Goal: Task Accomplishment & Management: Manage account settings

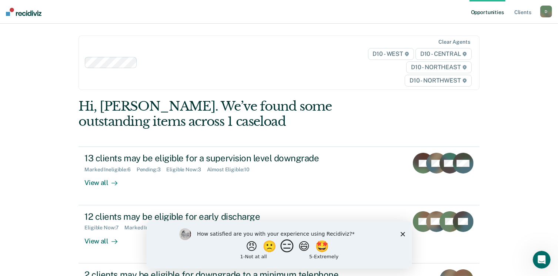
click at [291, 250] on button "😑" at bounding box center [287, 246] width 17 height 15
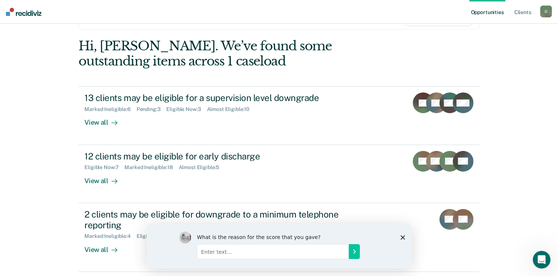
scroll to position [62, 0]
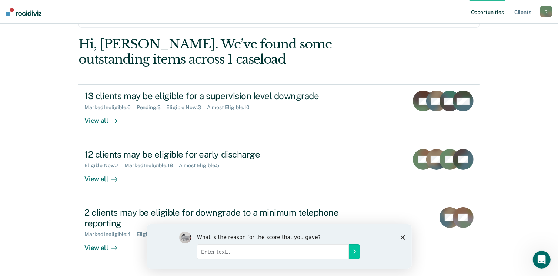
click at [400, 238] on div "What is the reason for the score that you gave?" at bounding box center [278, 246] width 265 height 44
click at [403, 237] on polygon "Close survey" at bounding box center [402, 237] width 4 height 4
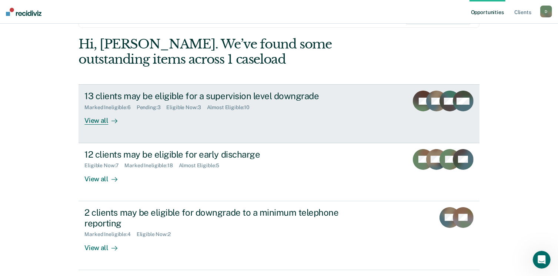
click at [101, 122] on div "View all" at bounding box center [104, 118] width 41 height 14
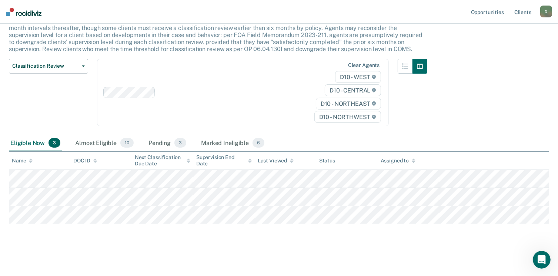
scroll to position [55, 0]
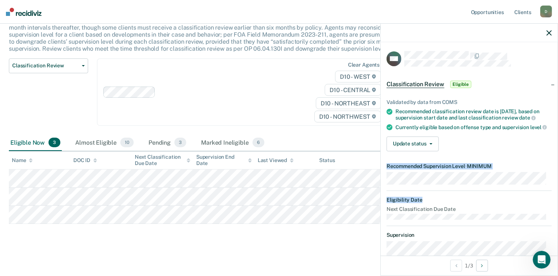
drag, startPoint x: 558, startPoint y: 136, endPoint x: 558, endPoint y: 199, distance: 63.0
click at [558, 199] on div "MA Classification Review Eligible Validated by data from COMS Recommended class…" at bounding box center [469, 149] width 178 height 253
drag, startPoint x: 558, startPoint y: 199, endPoint x: 508, endPoint y: 137, distance: 79.8
click at [508, 137] on div "Validated by data from COMS Recommended classification review date is [DATE], b…" at bounding box center [469, 122] width 177 height 70
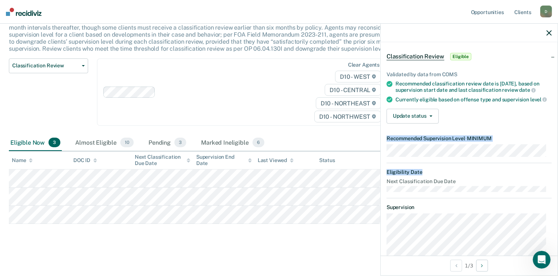
scroll to position [27, 0]
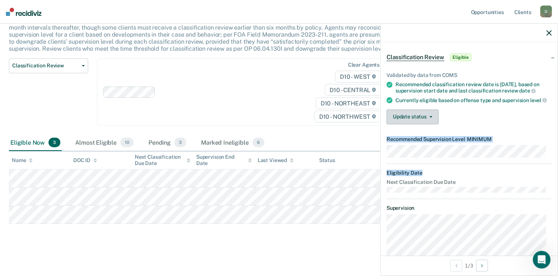
click at [428, 124] on button "Update status" at bounding box center [413, 117] width 52 height 15
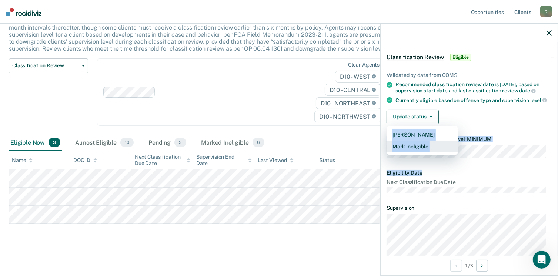
click at [421, 151] on button "Mark Ineligible" at bounding box center [422, 147] width 71 height 12
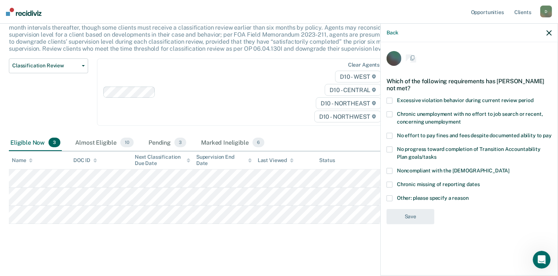
scroll to position [0, 0]
click at [392, 198] on span at bounding box center [390, 199] width 6 height 6
click at [469, 196] on input "Other: please specify a reason" at bounding box center [469, 196] width 0 height 0
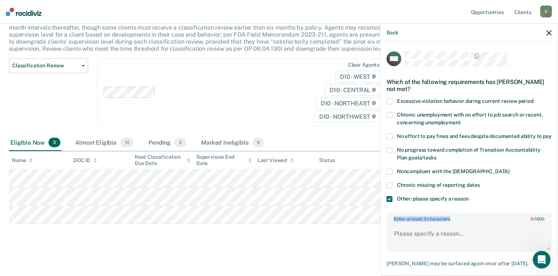
drag, startPoint x: 552, startPoint y: 197, endPoint x: 548, endPoint y: 221, distance: 23.9
click at [548, 221] on div "MA Which of the following requirements has [PERSON_NAME] not met? Excessive vio…" at bounding box center [469, 158] width 177 height 232
drag, startPoint x: 548, startPoint y: 221, endPoint x: 498, endPoint y: 238, distance: 53.1
click at [498, 238] on textarea "Enter at least 3 characters 0 / 1600" at bounding box center [469, 237] width 164 height 27
click at [535, 204] on label "Other: please specify a reason" at bounding box center [469, 200] width 165 height 8
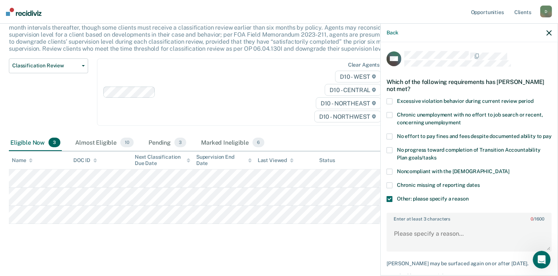
click at [469, 196] on input "Other: please specify a reason" at bounding box center [469, 196] width 0 height 0
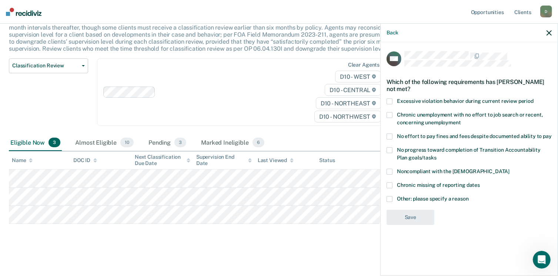
click at [469, 196] on input "Other: please specify a reason" at bounding box center [469, 196] width 0 height 0
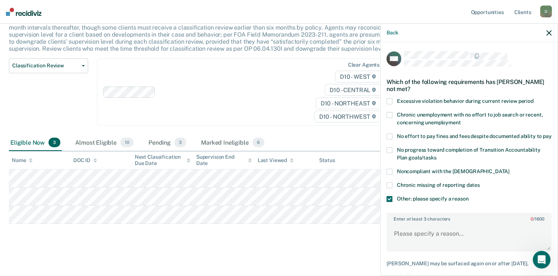
click at [469, 196] on input "Other: please specify a reason" at bounding box center [469, 196] width 0 height 0
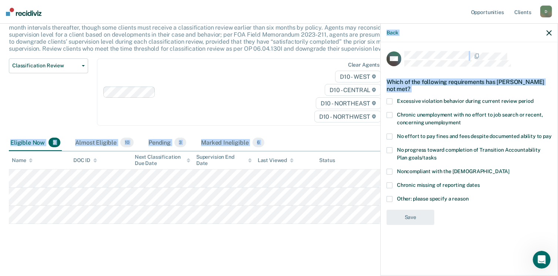
drag, startPoint x: 557, startPoint y: 153, endPoint x: 558, endPoint y: 133, distance: 19.7
click at [558, 133] on html "Looks like you’re using Internet Explorer 11. For faster loading and a better e…" at bounding box center [279, 83] width 558 height 276
click at [393, 198] on label "Other: please specify a reason" at bounding box center [469, 200] width 165 height 8
click at [469, 196] on input "Other: please specify a reason" at bounding box center [469, 196] width 0 height 0
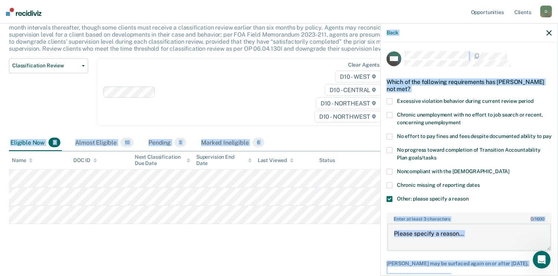
click at [487, 233] on textarea "Enter at least 3 characters 0 / 1600" at bounding box center [469, 237] width 164 height 27
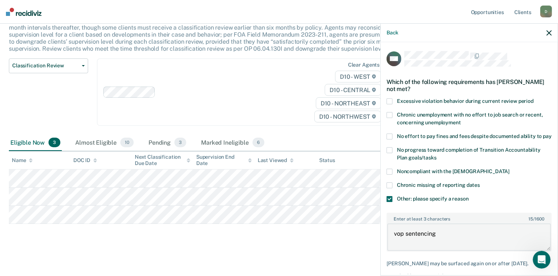
type textarea "vop sentencing"
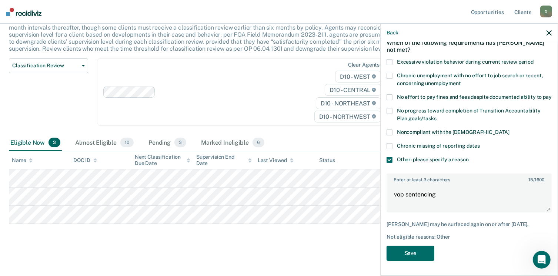
scroll to position [51, 0]
click at [416, 252] on button "Save" at bounding box center [411, 253] width 48 height 15
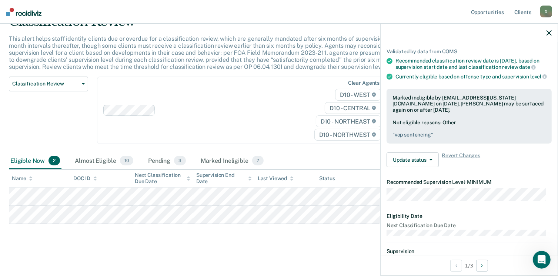
scroll to position [0, 0]
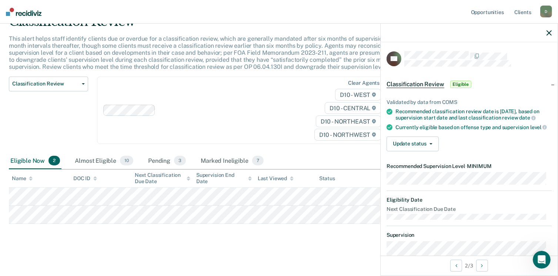
click at [462, 87] on span "Eligible" at bounding box center [460, 84] width 21 height 7
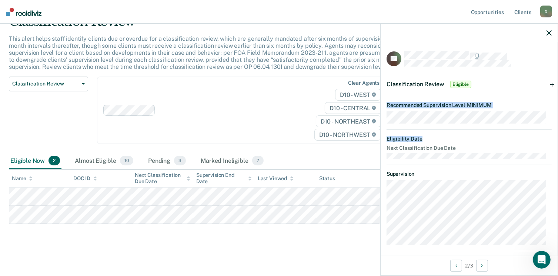
drag, startPoint x: 550, startPoint y: 123, endPoint x: 551, endPoint y: 133, distance: 9.7
click at [551, 133] on div "CP Classification Review Eligible Validated by data from COMS Recommended class…" at bounding box center [469, 149] width 177 height 214
click at [549, 84] on div "Classification Review Eligible" at bounding box center [469, 85] width 177 height 24
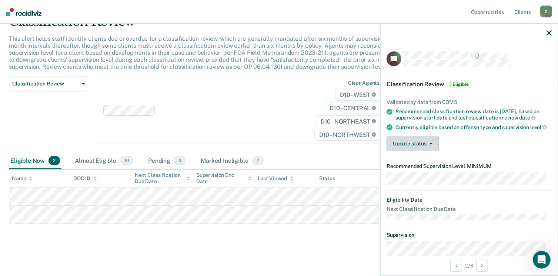
click at [431, 150] on button "Update status" at bounding box center [413, 144] width 52 height 15
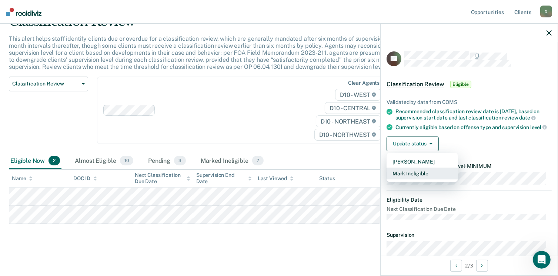
click at [433, 180] on button "Mark Ineligible" at bounding box center [422, 174] width 71 height 12
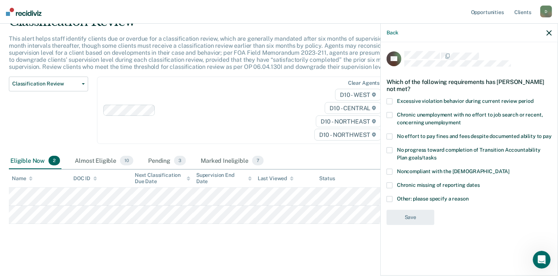
click at [389, 173] on span at bounding box center [390, 172] width 6 height 6
click at [510, 169] on input "Noncompliant with the [DEMOGRAPHIC_DATA]" at bounding box center [510, 169] width 0 height 0
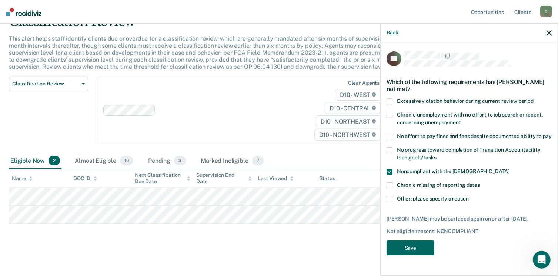
click at [413, 247] on button "Save" at bounding box center [411, 248] width 48 height 15
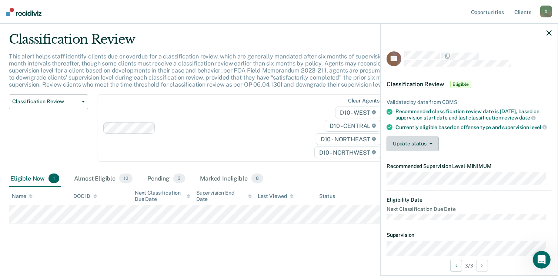
click at [429, 146] on button "Update status" at bounding box center [413, 144] width 52 height 15
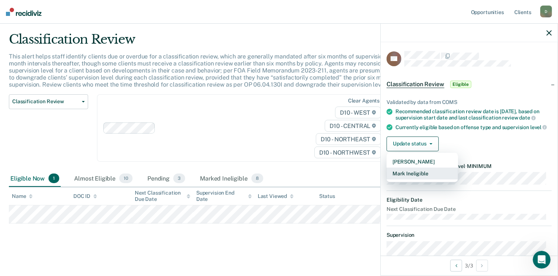
click at [430, 180] on button "Mark Ineligible" at bounding box center [422, 174] width 71 height 12
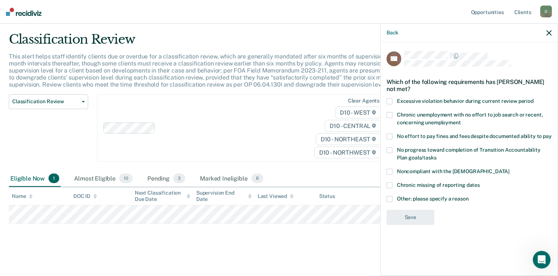
click at [394, 169] on label "Noncompliant with the [DEMOGRAPHIC_DATA]" at bounding box center [469, 173] width 165 height 8
click at [510, 169] on input "Noncompliant with the [DEMOGRAPHIC_DATA]" at bounding box center [510, 169] width 0 height 0
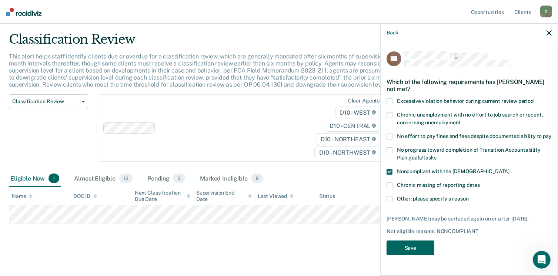
click at [410, 250] on button "Save" at bounding box center [411, 248] width 48 height 15
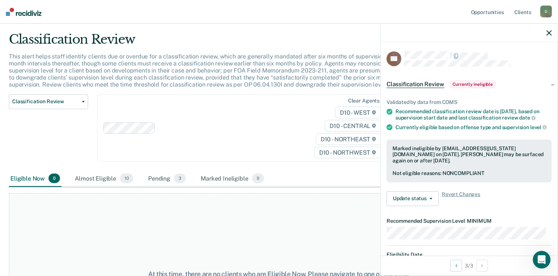
click at [548, 36] on div at bounding box center [469, 33] width 177 height 19
click at [550, 34] on icon "button" at bounding box center [549, 32] width 5 height 5
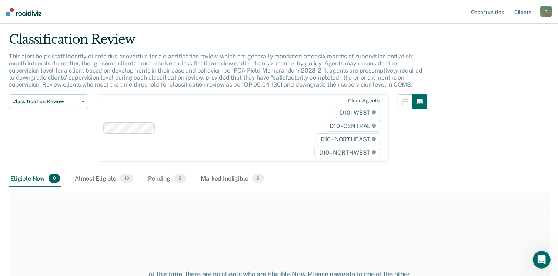
click at [9, 14] on img at bounding box center [24, 12] width 36 height 8
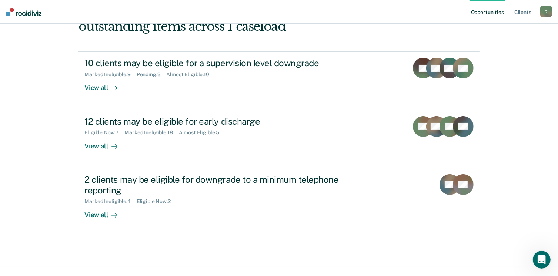
scroll to position [101, 0]
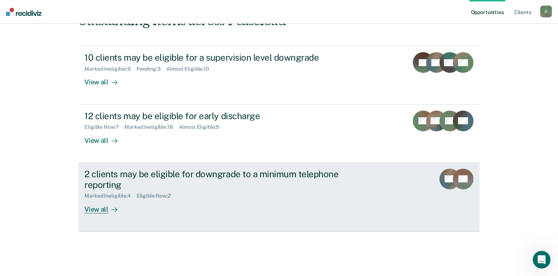
click at [90, 207] on div "View all" at bounding box center [104, 206] width 41 height 14
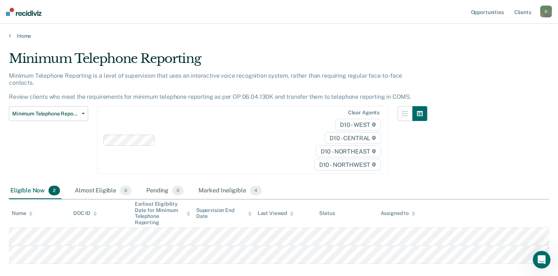
click at [16, 11] on img at bounding box center [24, 12] width 36 height 8
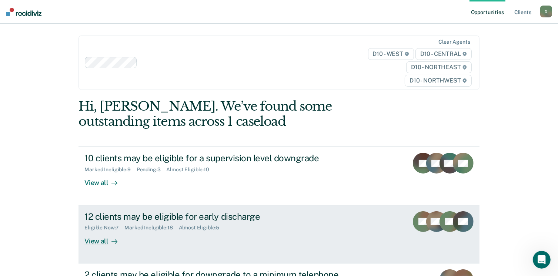
click at [213, 227] on div "Almost Eligible : 5" at bounding box center [202, 228] width 47 height 6
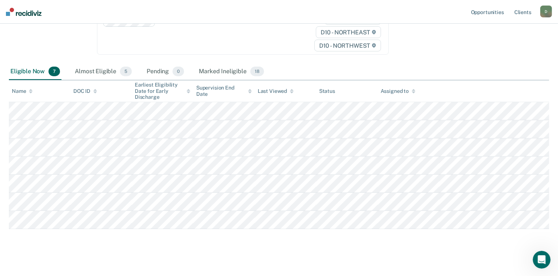
scroll to position [121, 0]
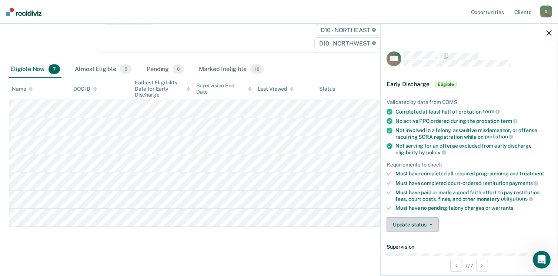
click at [434, 220] on button "Update status" at bounding box center [413, 224] width 52 height 15
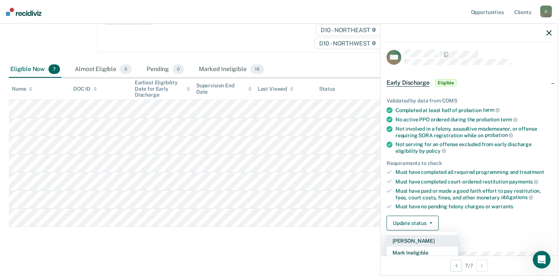
click at [429, 237] on button "[PERSON_NAME]" at bounding box center [422, 241] width 71 height 12
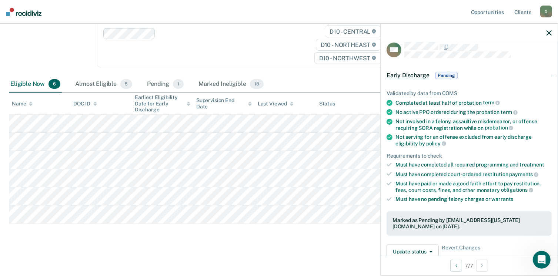
scroll to position [0, 0]
